Goal: Information Seeking & Learning: Learn about a topic

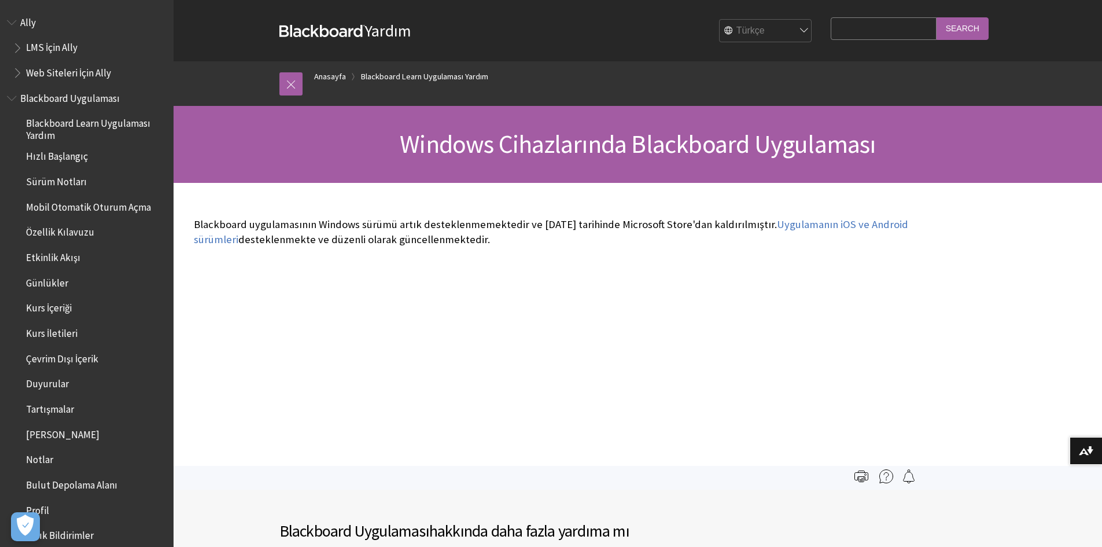
click at [311, 233] on p "Blackboard uygulamasının Windows sürümü artık desteklenmemektedir ve [DATE] tar…" at bounding box center [553, 232] width 718 height 30
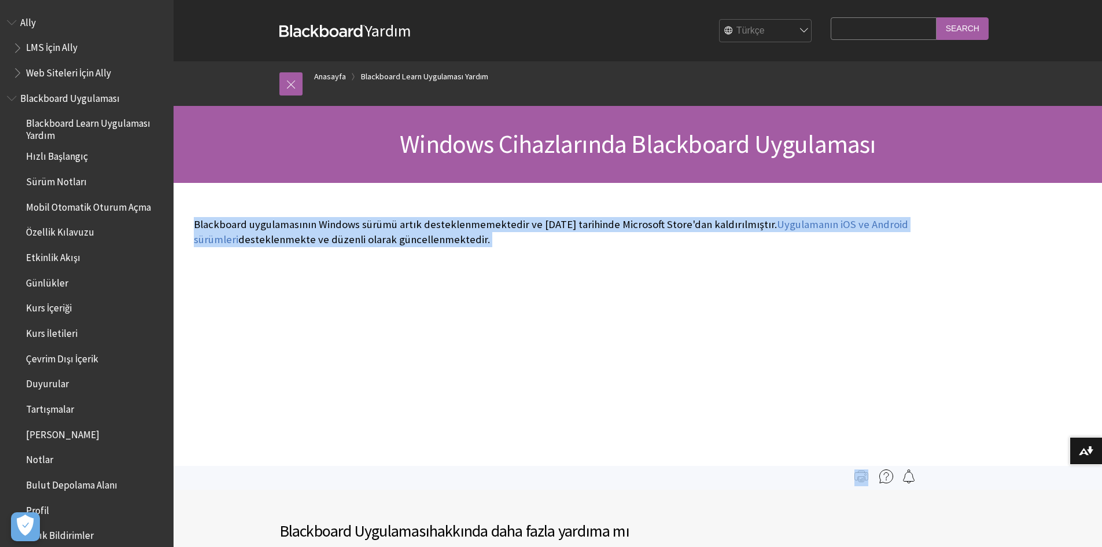
click at [311, 233] on p "Blackboard uygulamasının Windows sürümü artık desteklenmemektedir ve [DATE] tar…" at bounding box center [553, 232] width 718 height 30
click at [363, 214] on div "Blackboard uygulamasının Windows sürümü artık desteklenmemektedir ve [DATE] tar…" at bounding box center [553, 232] width 718 height 52
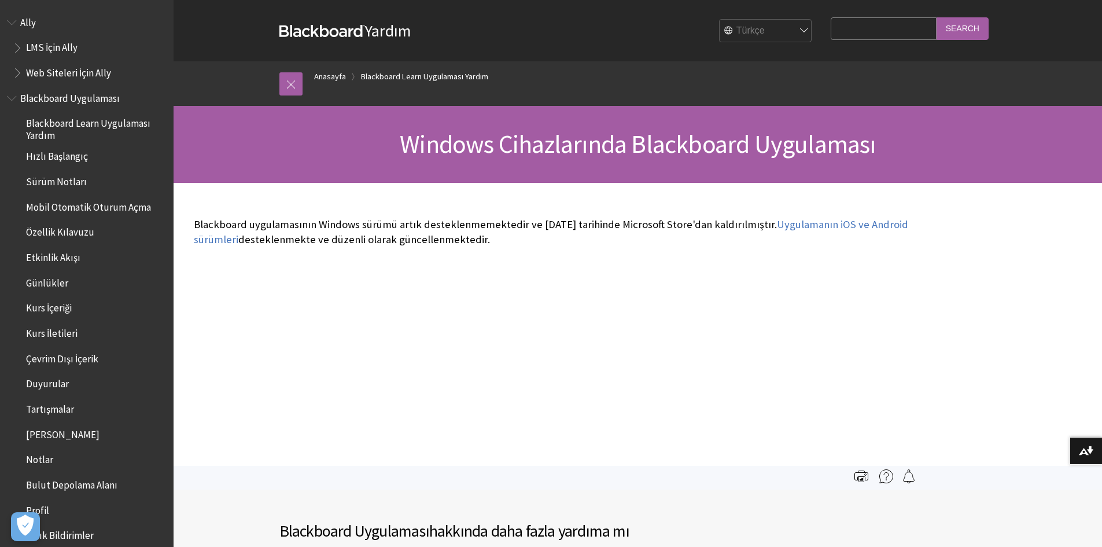
click at [363, 214] on div "Blackboard uygulamasının Windows sürümü artık desteklenmemektedir ve [DATE] tar…" at bounding box center [553, 232] width 718 height 52
